Goal: Obtain resource: Obtain resource

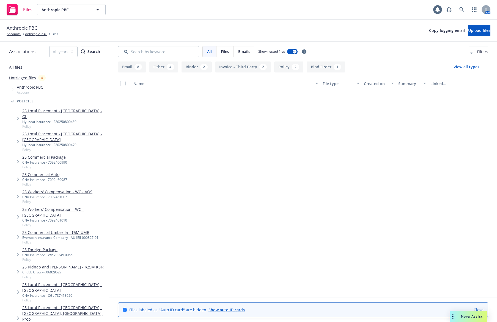
scroll to position [255, 0]
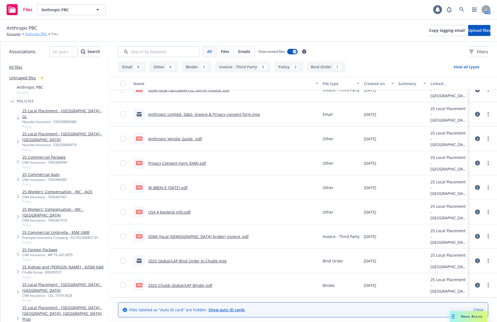
click at [32, 34] on link "Anthropic PBC" at bounding box center [36, 34] width 22 height 5
